Goal: Information Seeking & Learning: Learn about a topic

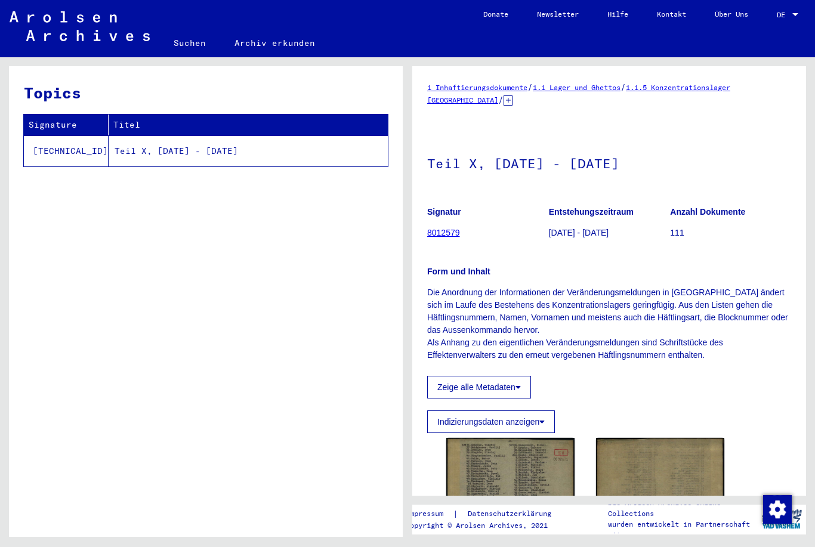
click at [787, 13] on span "DE" at bounding box center [783, 15] width 13 height 8
click at [794, 14] on div at bounding box center [795, 14] width 6 height 3
click at [797, 15] on div at bounding box center [795, 14] width 6 height 3
click at [796, 18] on div at bounding box center [795, 15] width 11 height 8
click at [791, 13] on div at bounding box center [795, 15] width 11 height 8
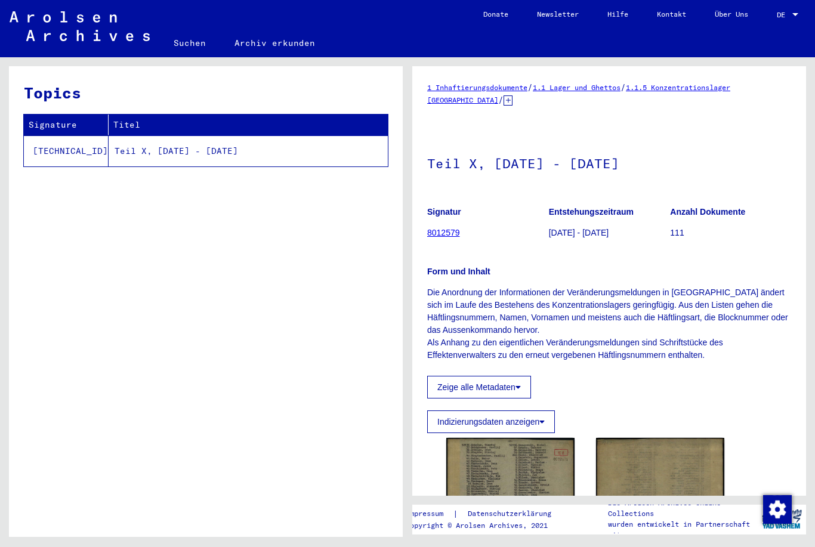
click at [797, 11] on div at bounding box center [795, 15] width 11 height 8
click at [793, 13] on div at bounding box center [795, 14] width 6 height 3
click at [786, 18] on span "DE" at bounding box center [783, 15] width 13 height 8
click at [792, 16] on div at bounding box center [795, 15] width 11 height 8
click at [794, 17] on div at bounding box center [795, 15] width 11 height 8
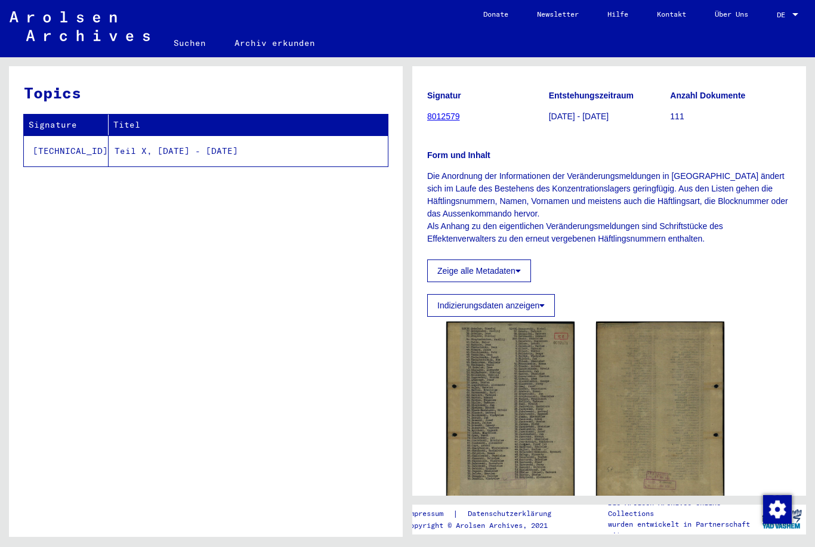
scroll to position [117, 0]
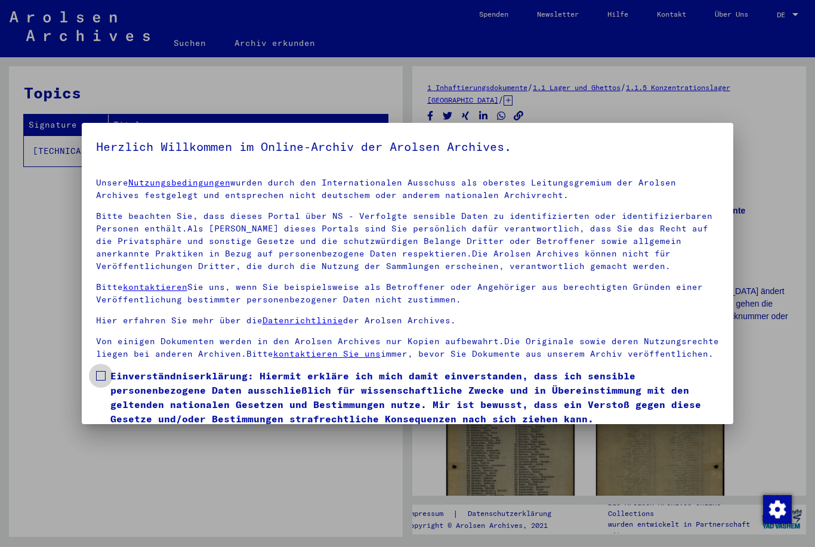
click at [104, 379] on span at bounding box center [101, 376] width 10 height 10
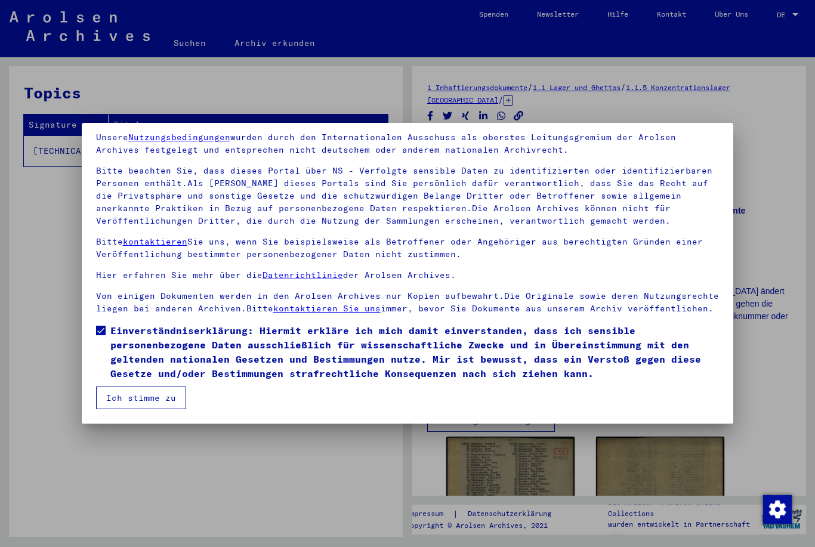
scroll to position [45, 0]
click at [157, 405] on button "Ich stimme zu" at bounding box center [141, 397] width 90 height 23
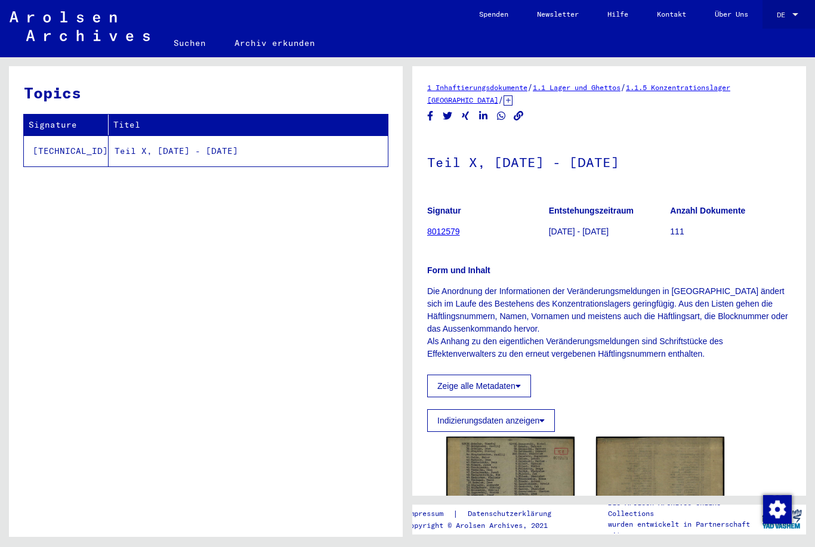
click at [791, 18] on div at bounding box center [795, 15] width 11 height 8
click at [783, 20] on span "English" at bounding box center [774, 21] width 48 height 21
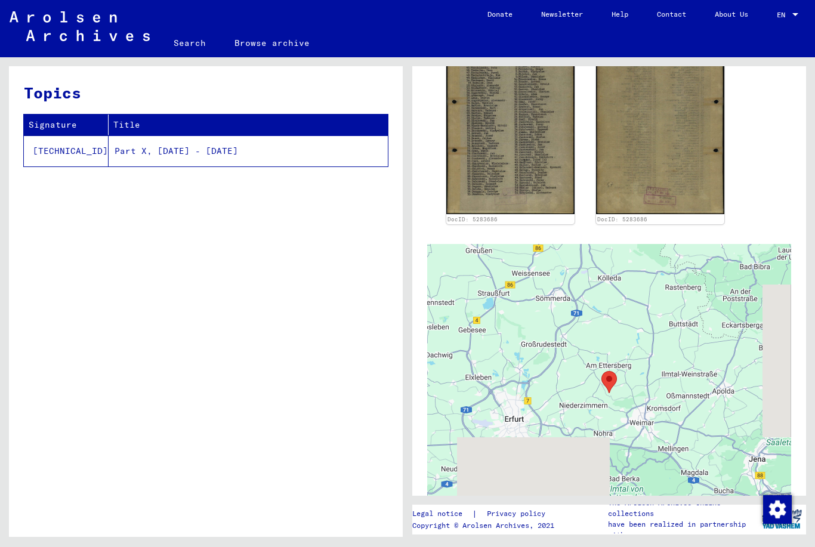
scroll to position [433, 0]
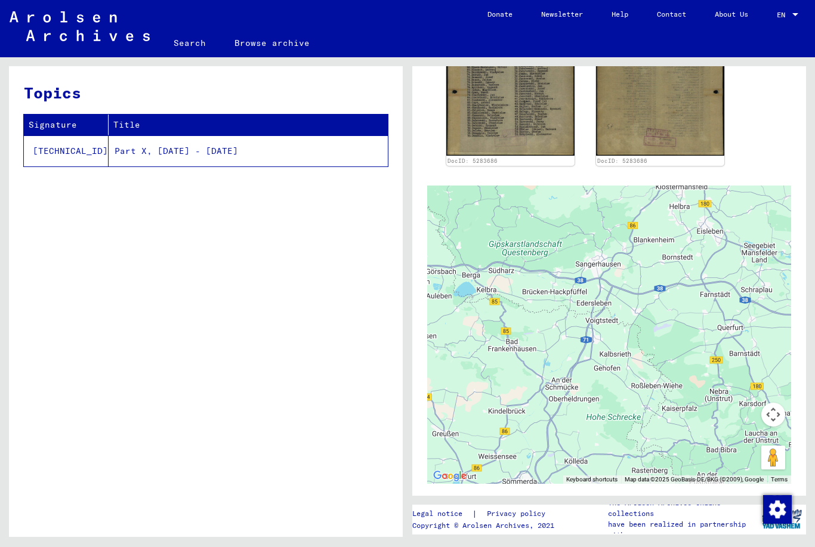
click at [688, 156] on img at bounding box center [660, 67] width 128 height 177
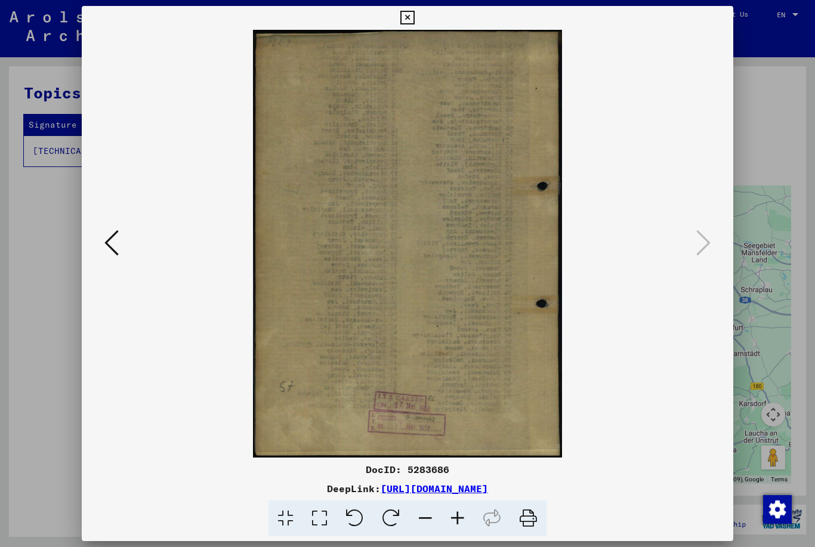
click at [418, 24] on button at bounding box center [407, 18] width 21 height 24
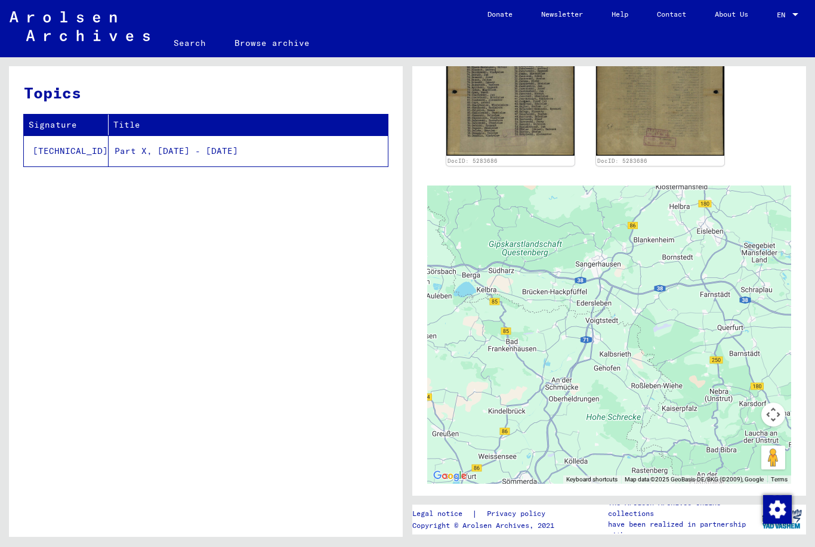
click at [557, 110] on img at bounding box center [510, 67] width 128 height 177
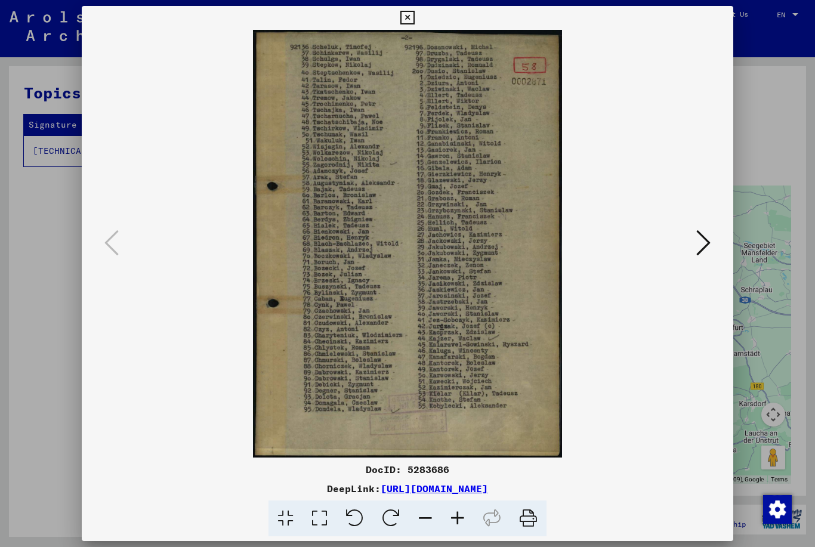
click at [418, 24] on div at bounding box center [407, 18] width 21 height 24
click at [418, 18] on div at bounding box center [407, 18] width 21 height 24
click at [414, 23] on icon at bounding box center [407, 18] width 14 height 14
